Goal: Task Accomplishment & Management: Complete application form

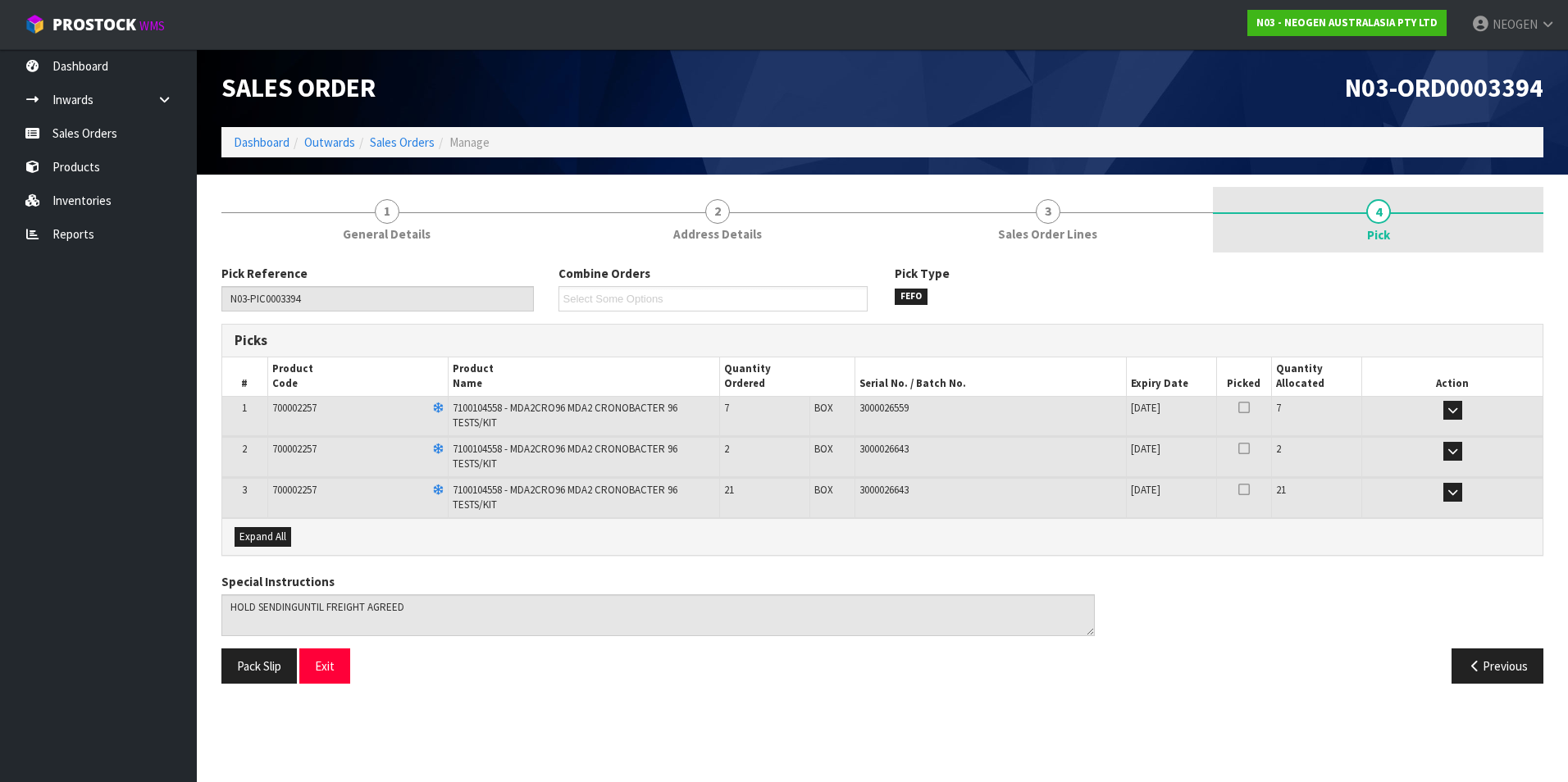
click at [1383, 211] on span "4" at bounding box center [1379, 212] width 24 height 24
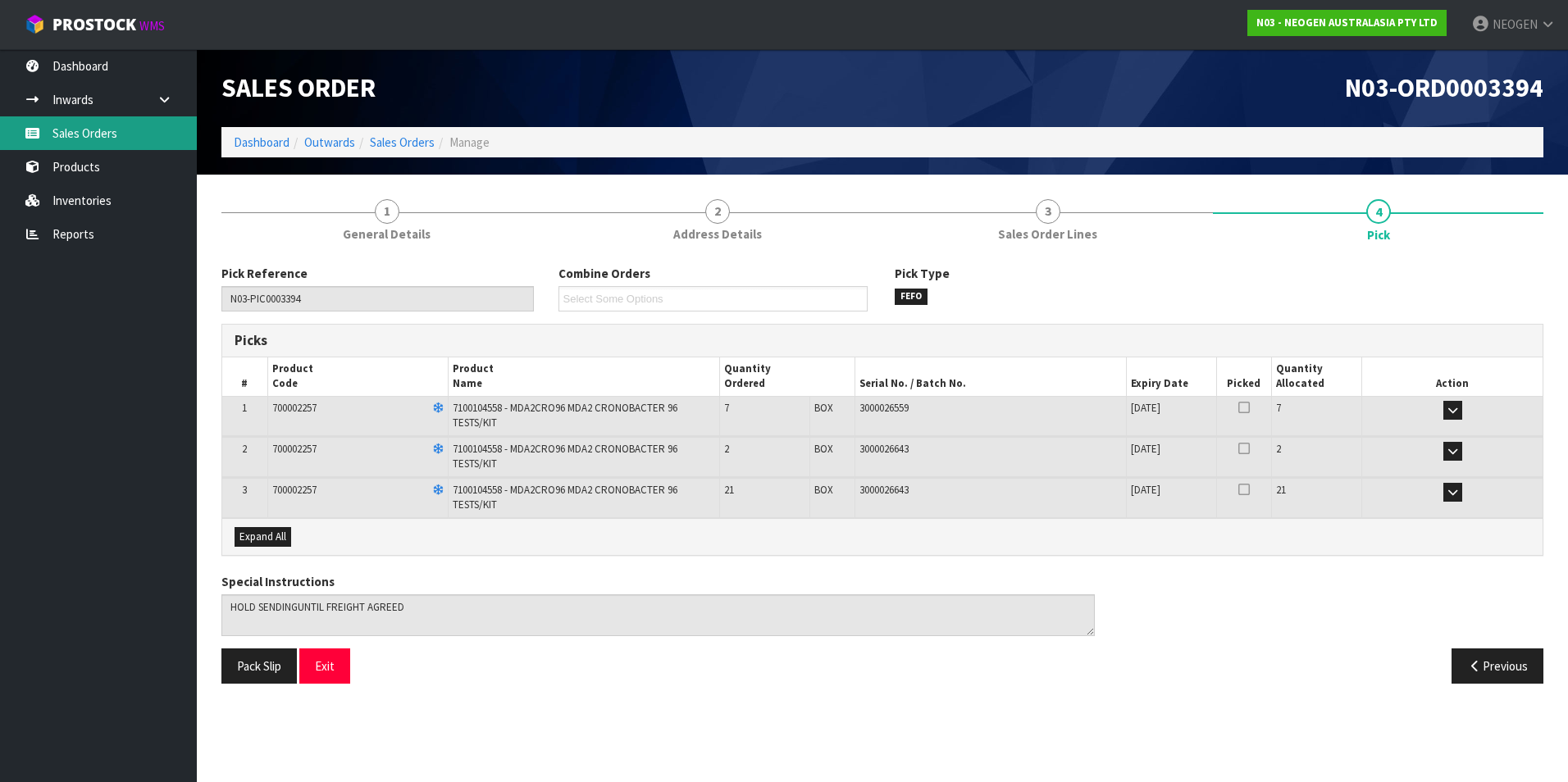
click at [76, 131] on link "Sales Orders" at bounding box center [98, 134] width 197 height 34
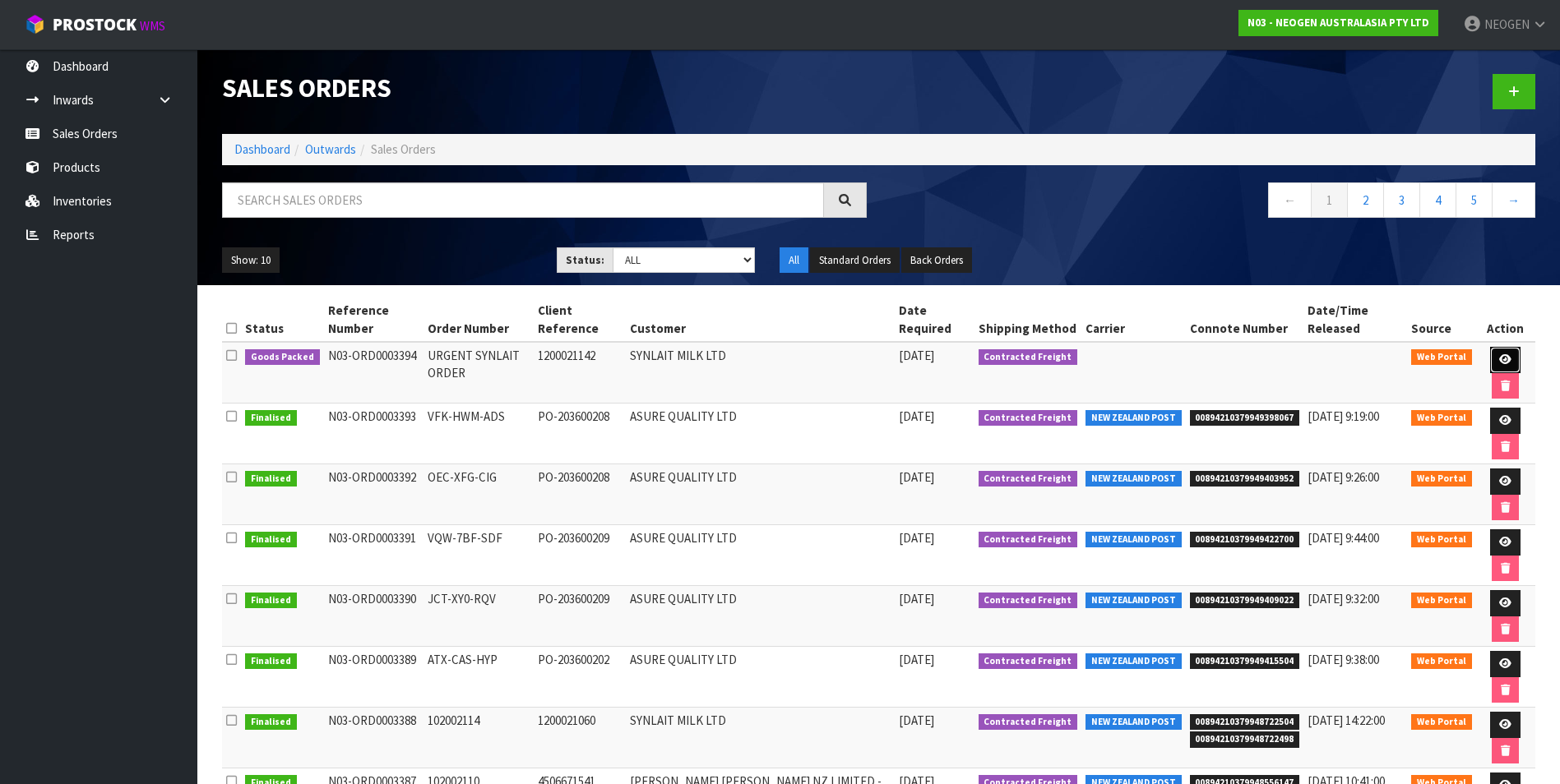
click at [1501, 359] on icon at bounding box center [1505, 359] width 12 height 10
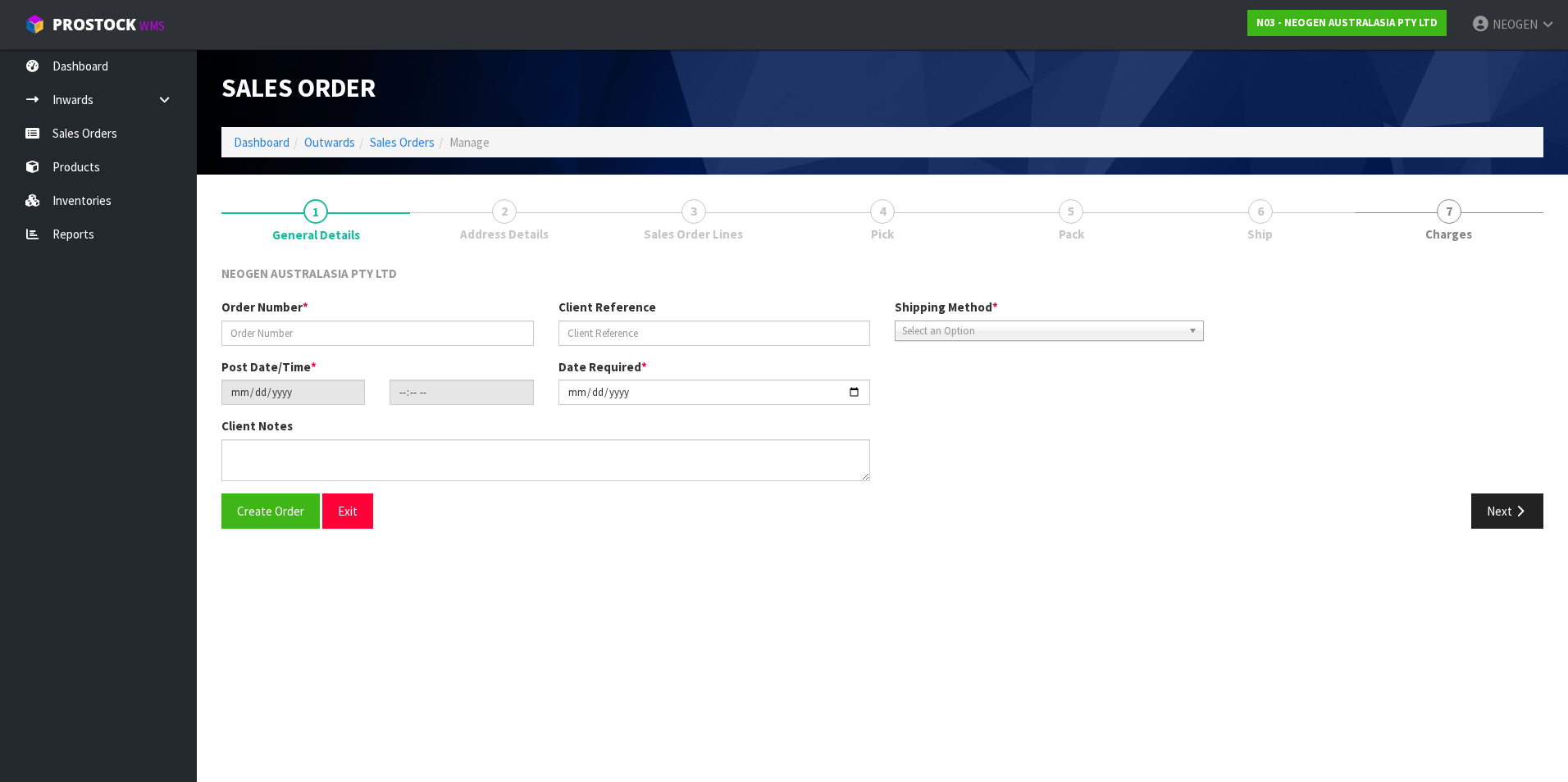
type input "URGENT SYNLAIT ORDER"
type input "1200021142"
type input "[DATE]"
type input "10:41:00.000"
type input "[DATE]"
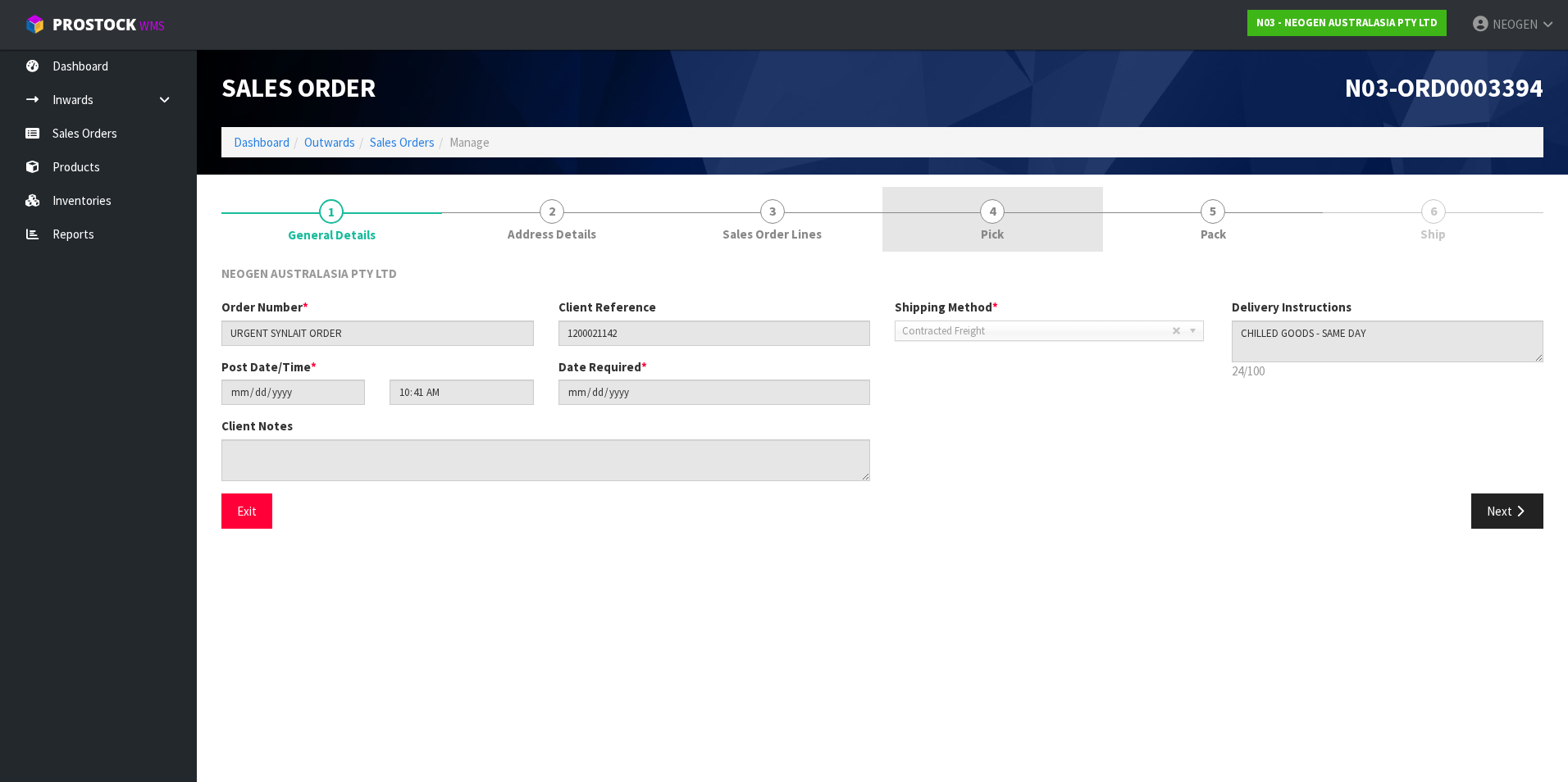
click at [1003, 214] on span "4" at bounding box center [992, 212] width 24 height 24
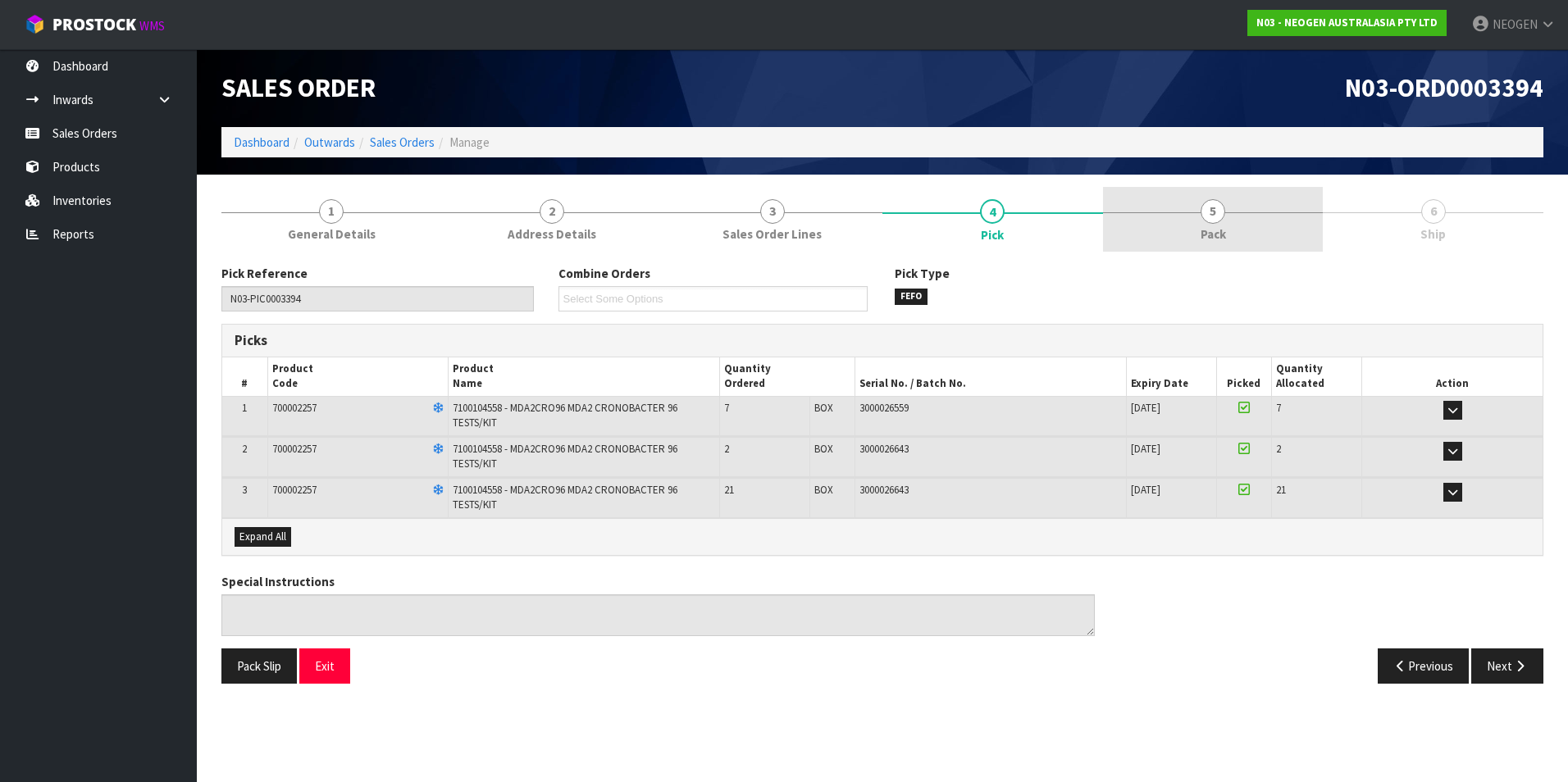
click at [1215, 207] on span "5" at bounding box center [1213, 212] width 24 height 24
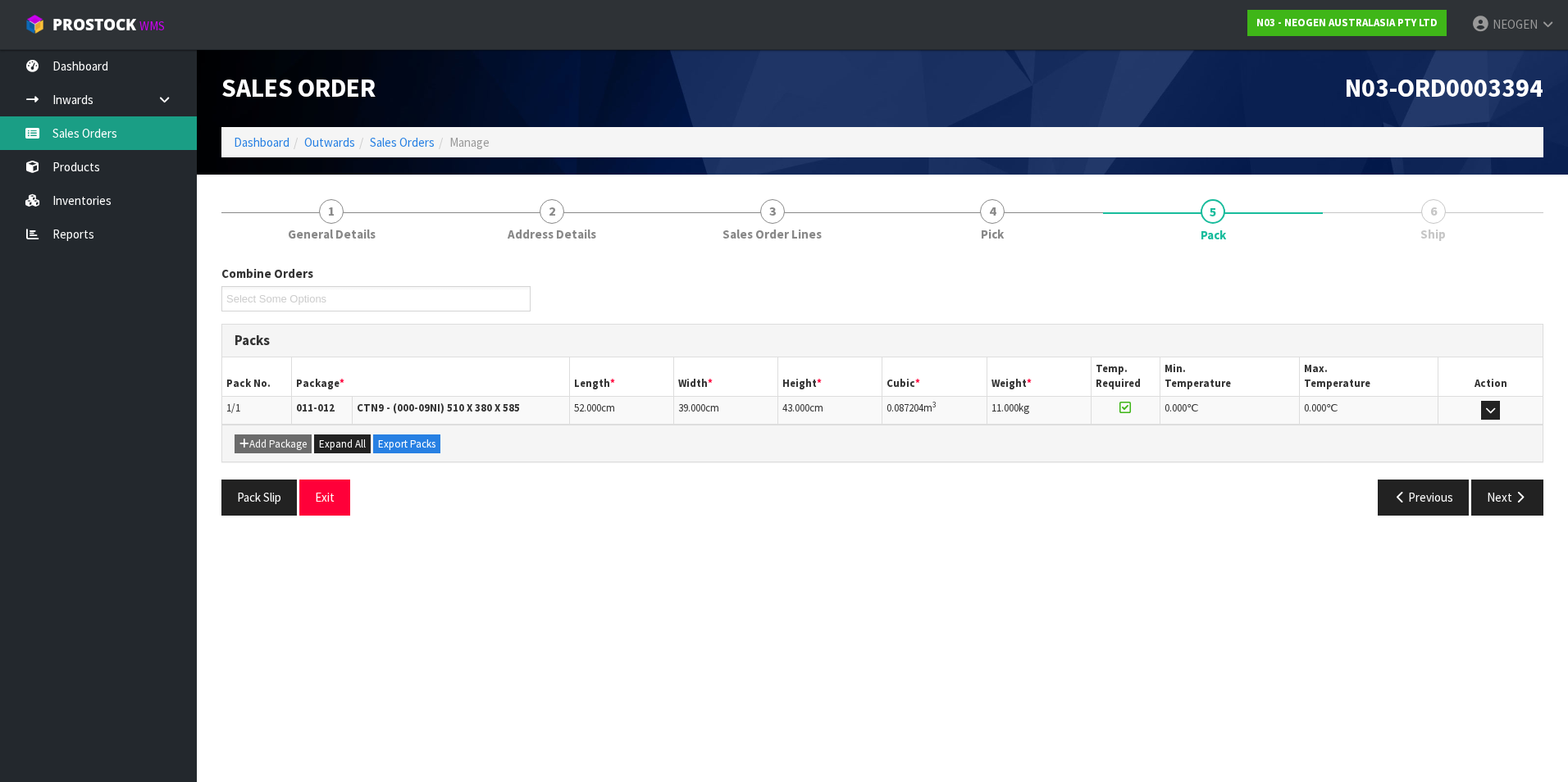
click at [71, 135] on link "Sales Orders" at bounding box center [98, 134] width 197 height 34
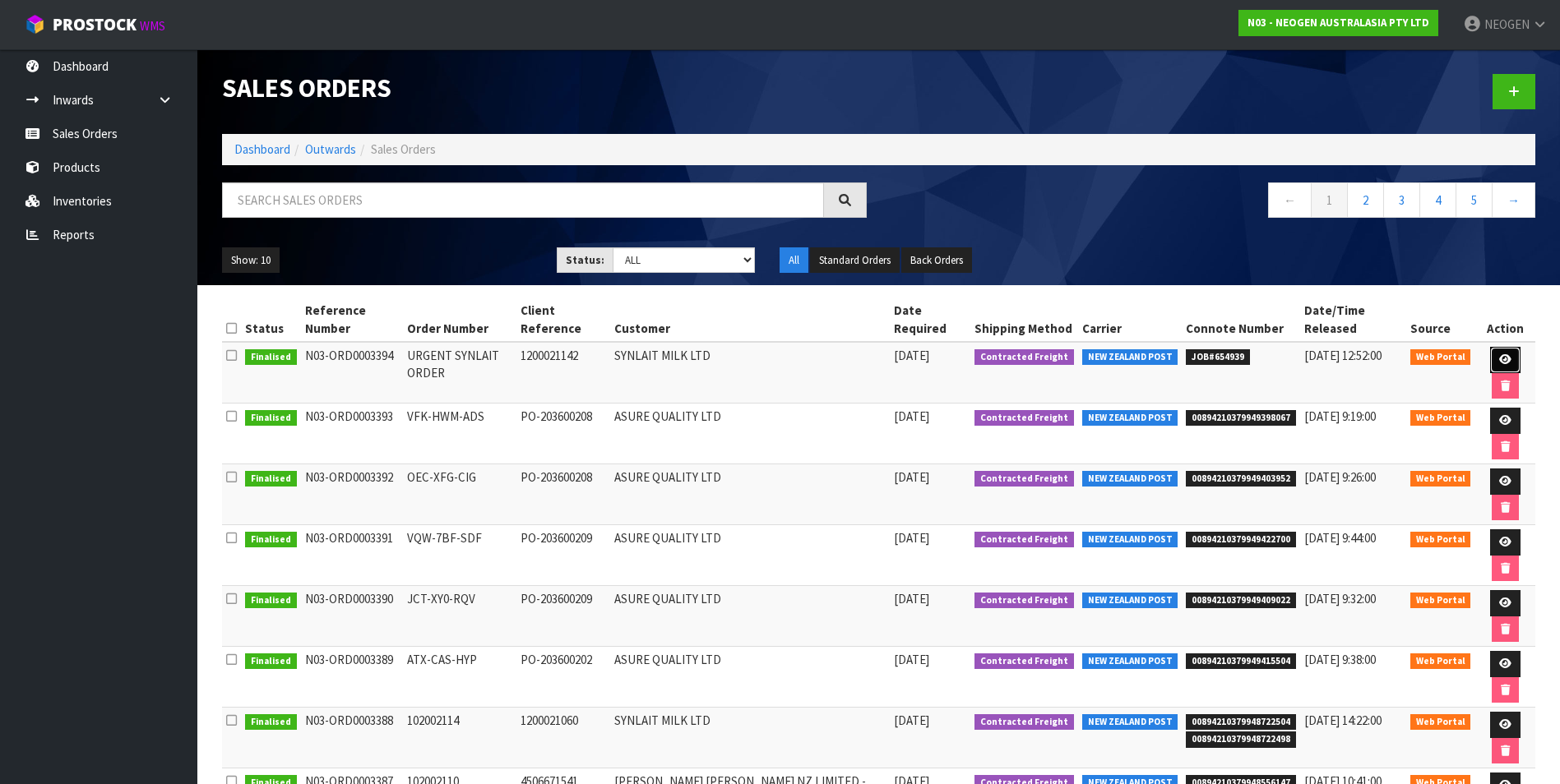
click at [1495, 355] on link at bounding box center [1505, 360] width 30 height 26
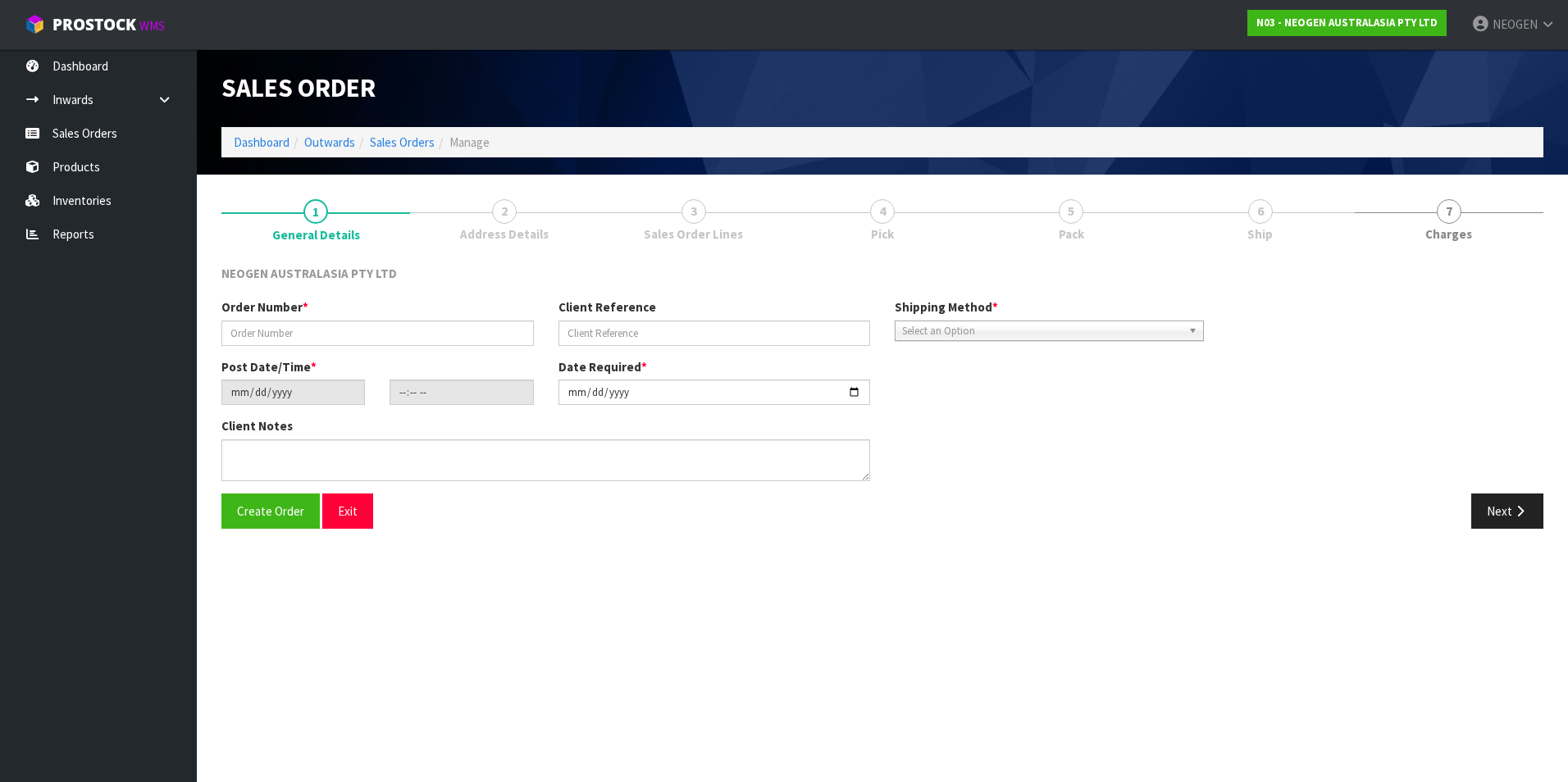
type input "URGENT SYNLAIT ORDER"
type input "1200021142"
type input "[DATE]"
type input "10:41:00.000"
type input "[DATE]"
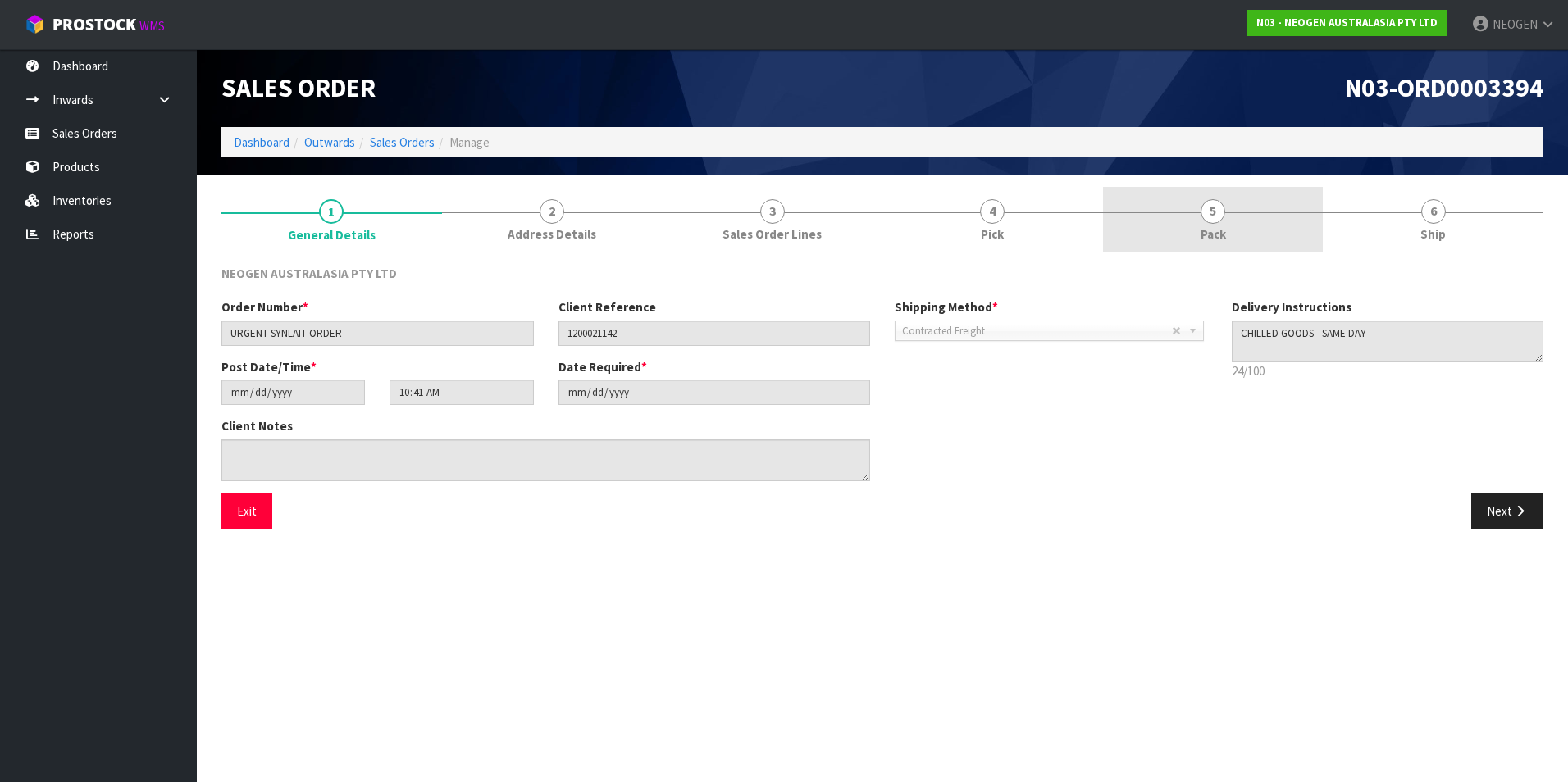
click at [1217, 219] on span "5" at bounding box center [1213, 212] width 24 height 24
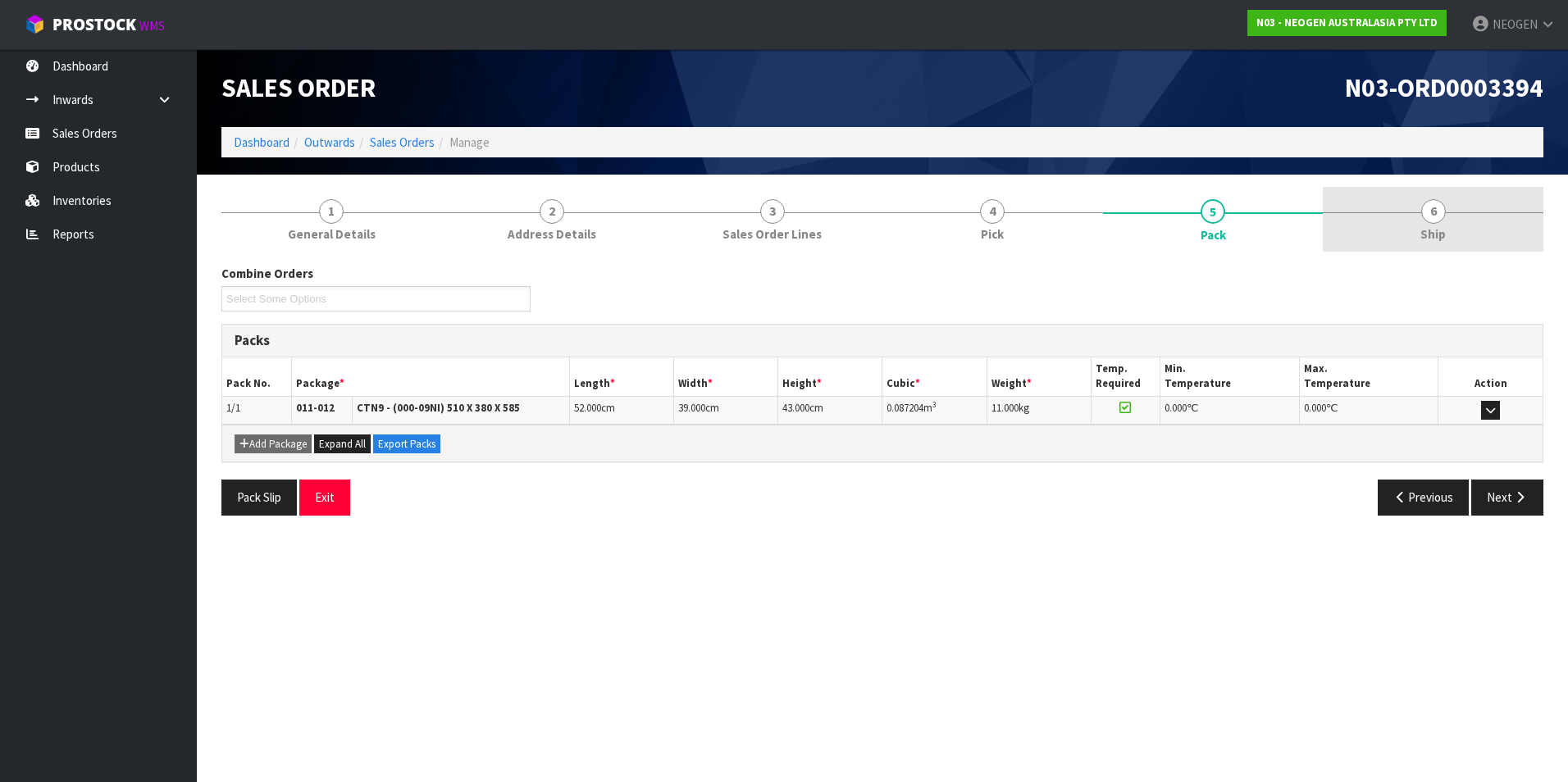
click at [1435, 215] on span "6" at bounding box center [1433, 212] width 24 height 24
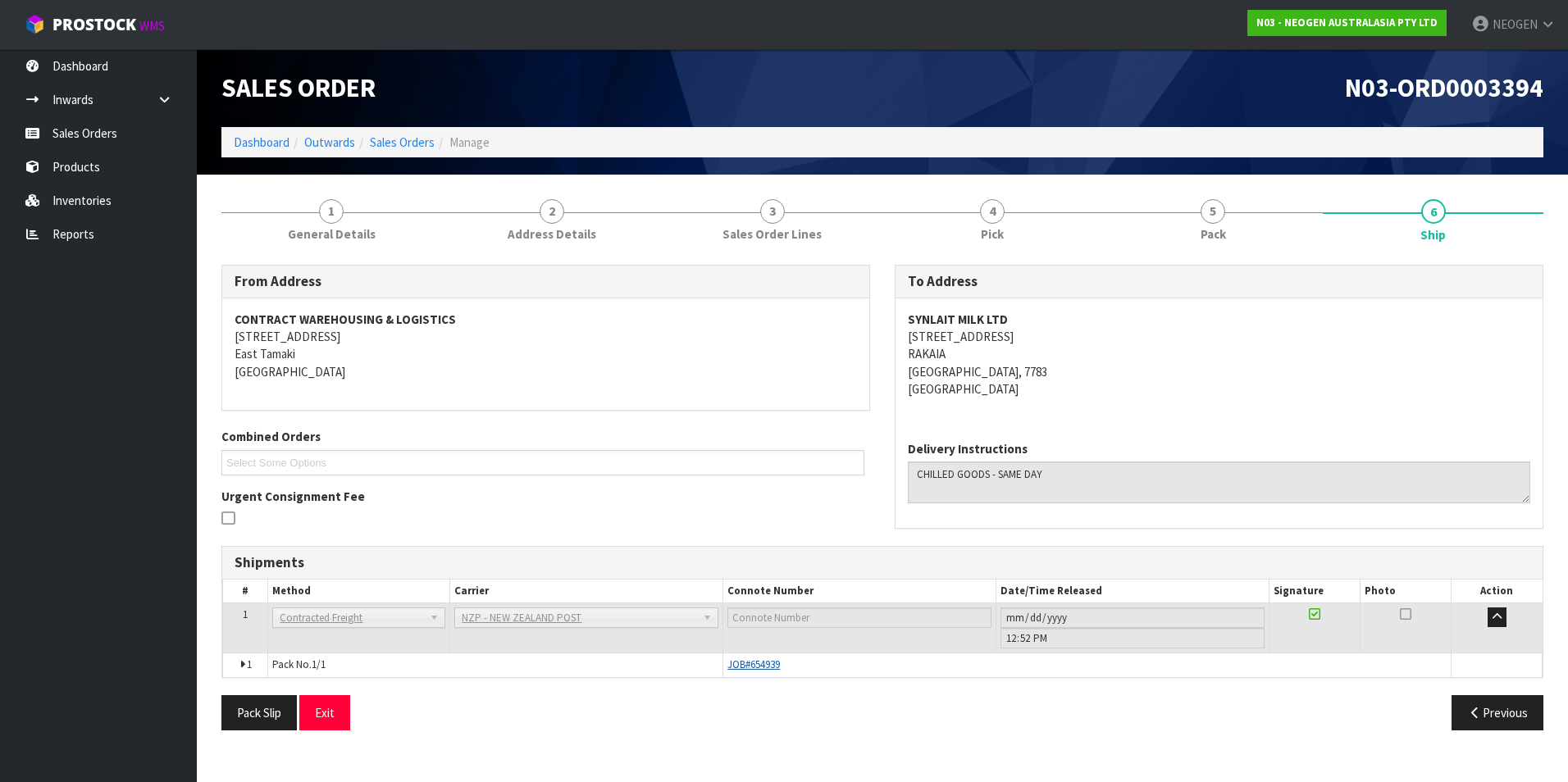
click at [756, 666] on span "JOB#654939" at bounding box center [754, 664] width 53 height 14
click at [784, 710] on div "Pack Slip Exit" at bounding box center [545, 712] width 673 height 35
click at [760, 666] on span "JOB#654939" at bounding box center [754, 664] width 53 height 14
drag, startPoint x: 760, startPoint y: 666, endPoint x: 768, endPoint y: 702, distance: 36.9
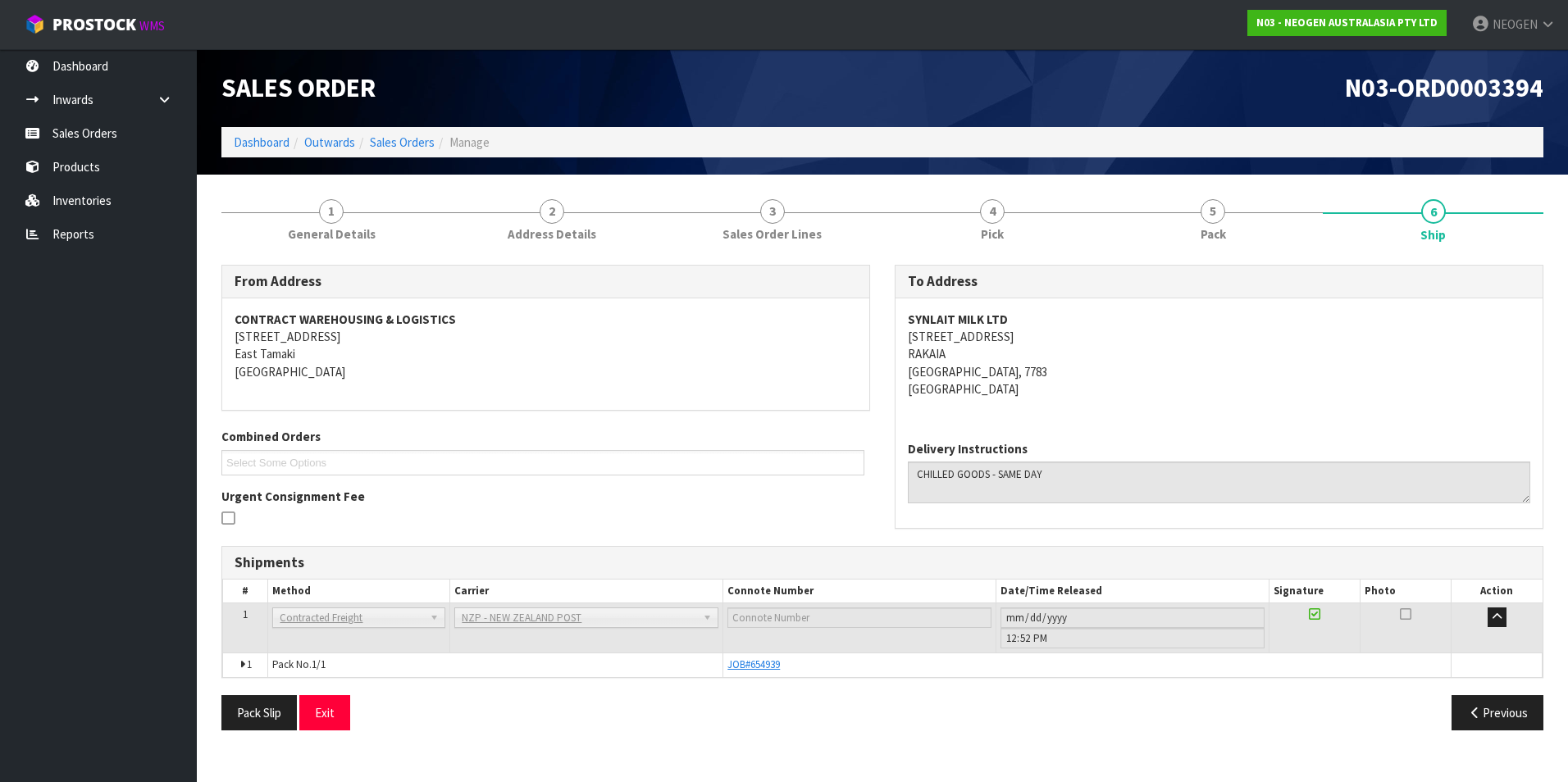
click at [768, 702] on div "Pack Slip Exit" at bounding box center [545, 712] width 673 height 35
